Goal: Find specific page/section: Find specific page/section

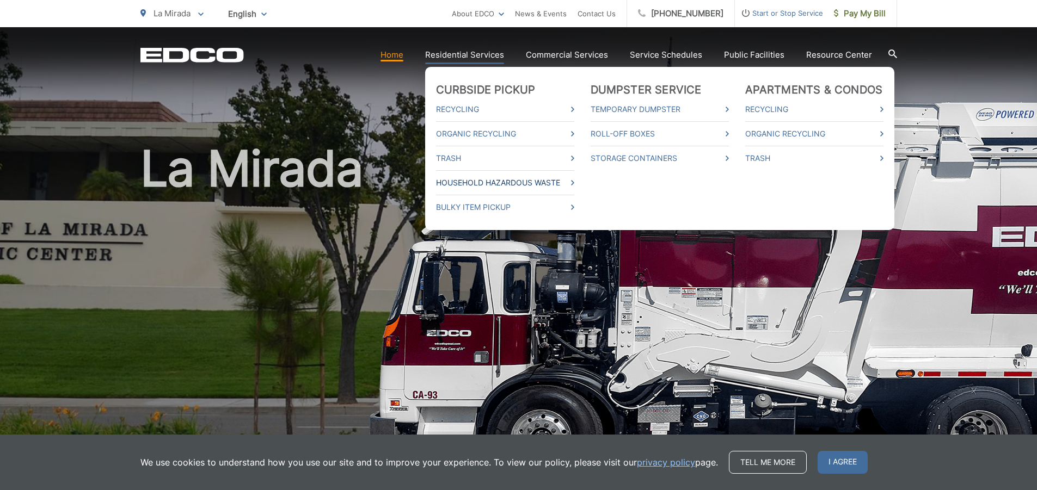
click at [480, 184] on link "Household Hazardous Waste" at bounding box center [505, 182] width 138 height 13
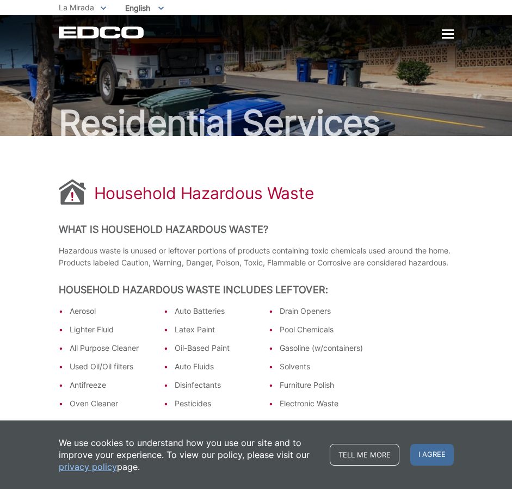
click at [447, 33] on div at bounding box center [448, 34] width 12 height 2
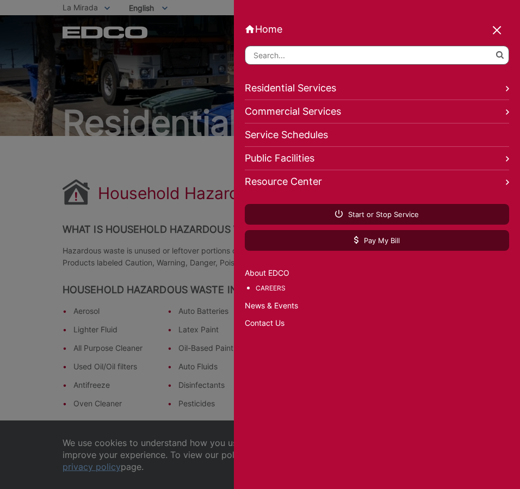
click at [291, 53] on input "Search" at bounding box center [377, 55] width 264 height 19
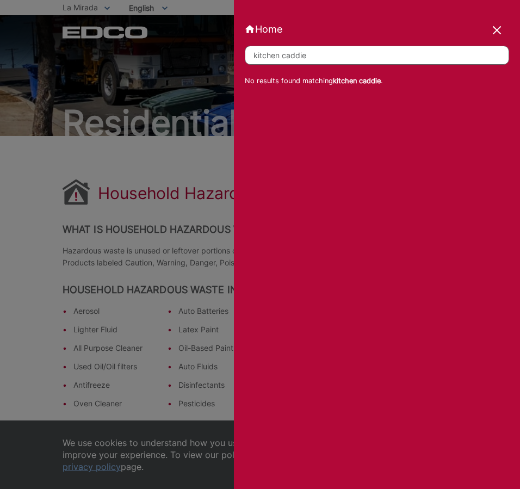
type input "kitchen caddie"
click button "submit" at bounding box center [0, 0] width 0 height 0
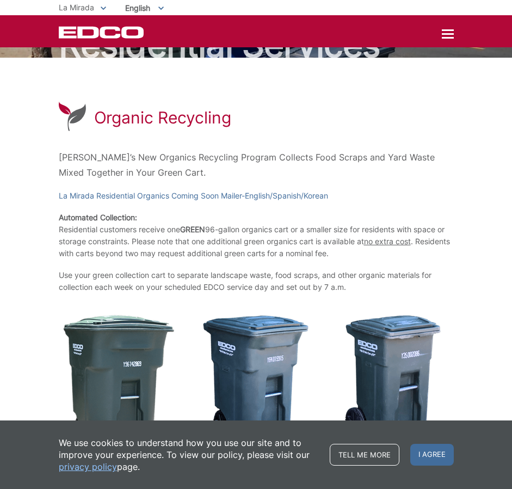
scroll to position [32, 0]
